Goal: Task Accomplishment & Management: Manage account settings

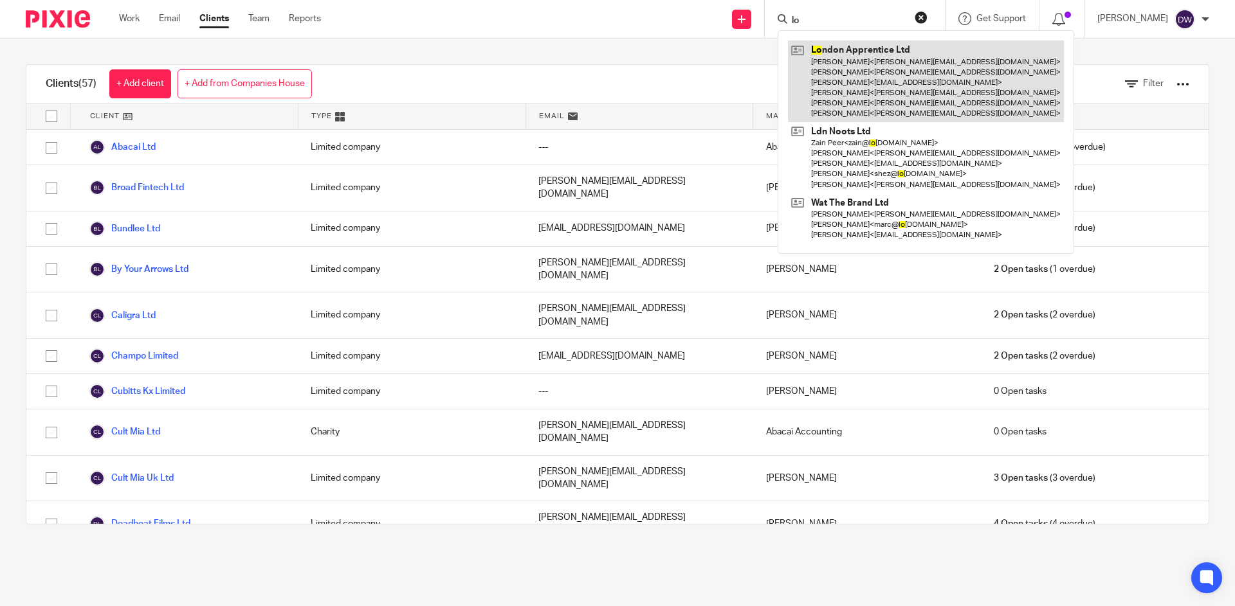
type input "lo"
click at [875, 58] on link at bounding box center [926, 82] width 276 height 82
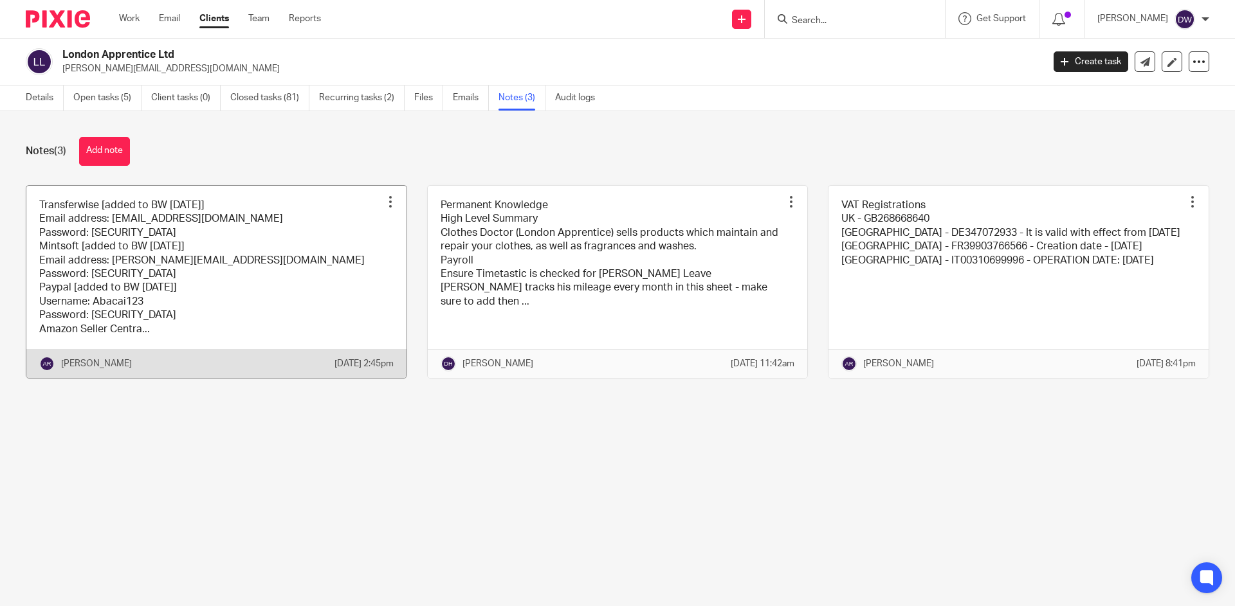
click at [245, 257] on link at bounding box center [216, 282] width 380 height 192
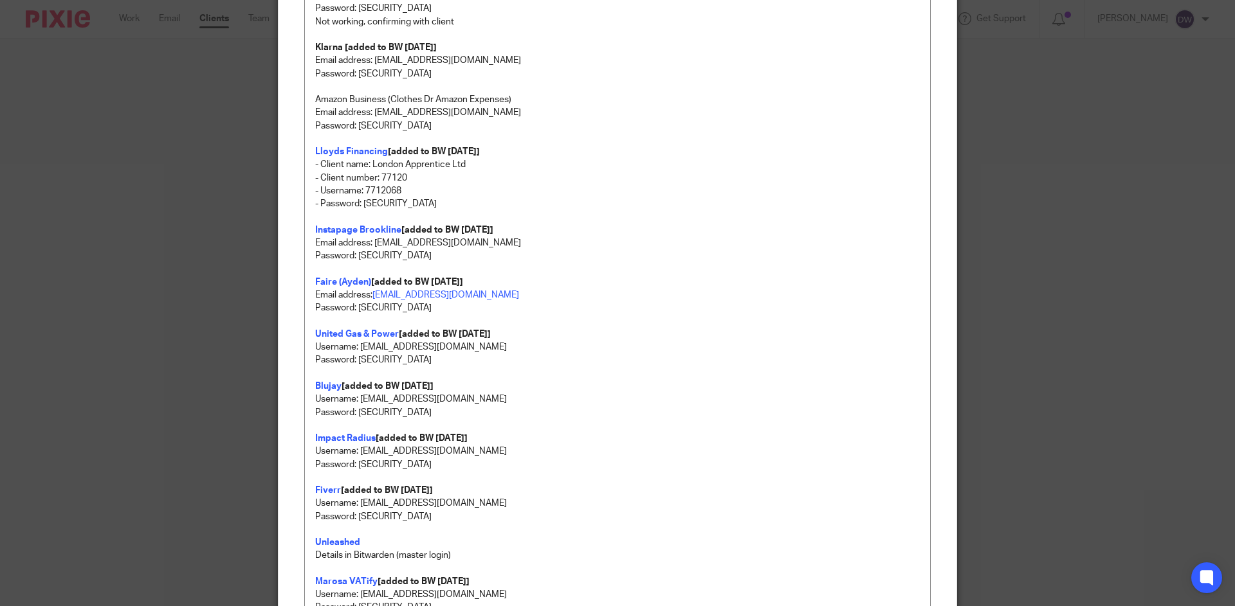
scroll to position [1294, 0]
